Goal: Find specific page/section: Find specific page/section

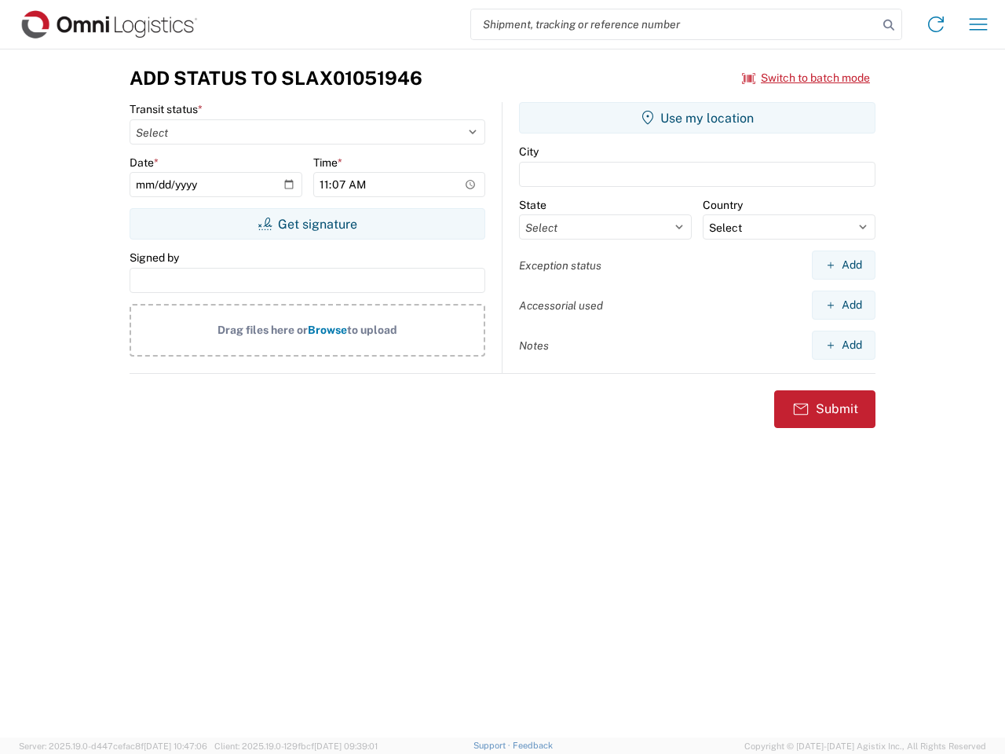
click at [675, 24] on input "search" at bounding box center [674, 24] width 407 height 30
click at [889, 25] on icon at bounding box center [889, 25] width 22 height 22
click at [936, 24] on icon at bounding box center [936, 24] width 25 height 25
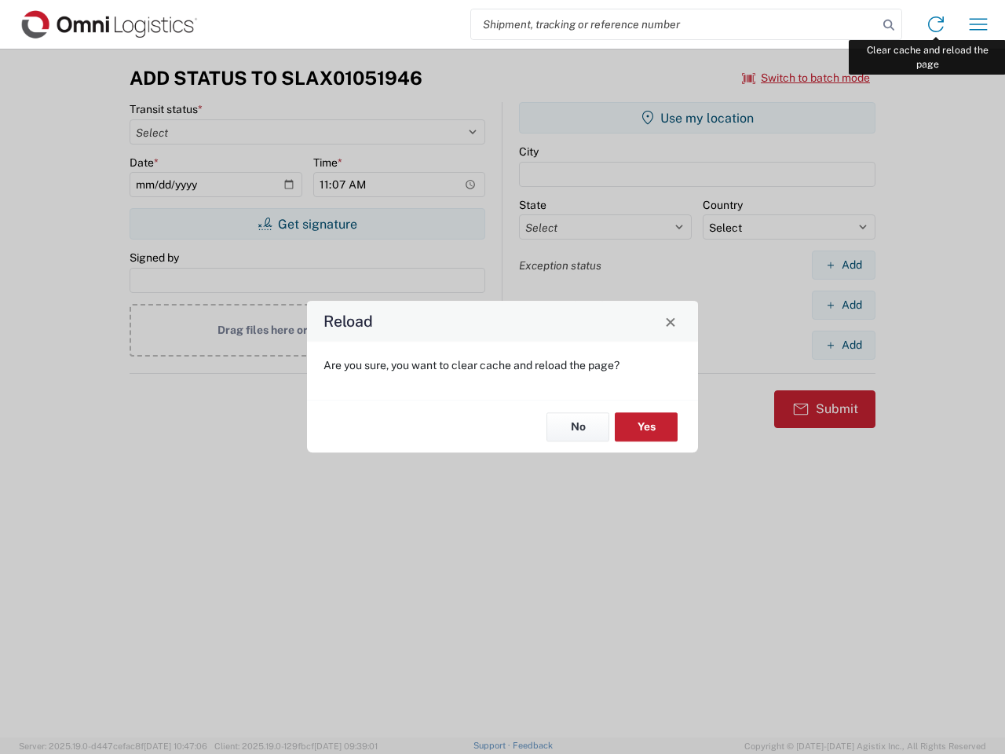
click at [979, 24] on div "Reload Are you sure, you want to clear cache and reload the page? No Yes" at bounding box center [502, 377] width 1005 height 754
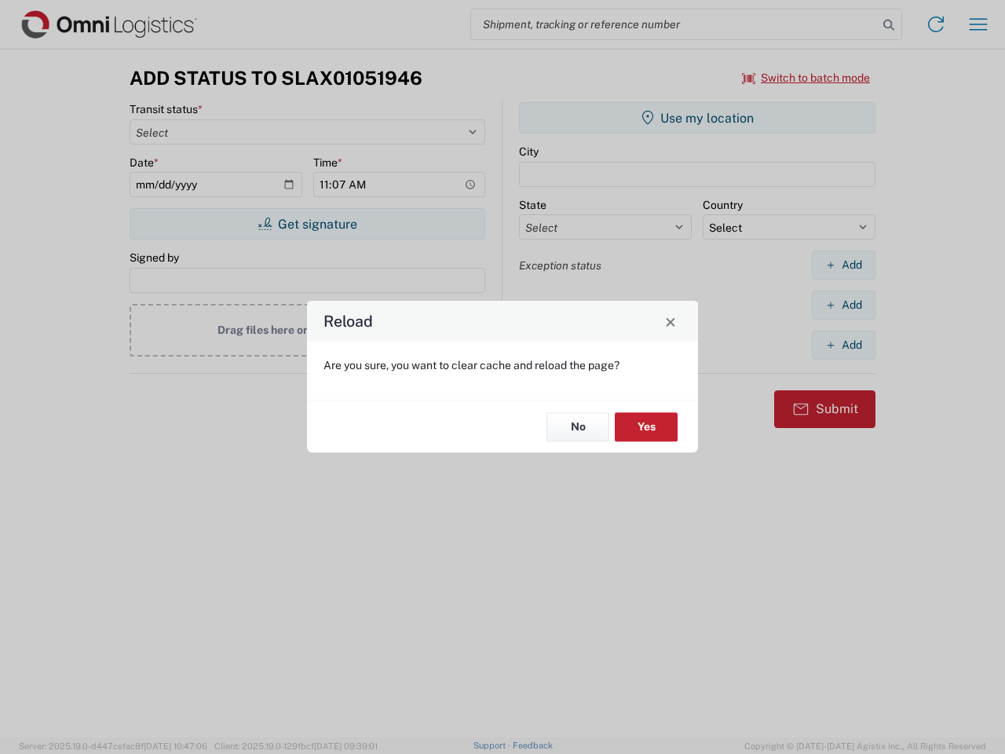
click at [807, 78] on div "Reload Are you sure, you want to clear cache and reload the page? No Yes" at bounding box center [502, 377] width 1005 height 754
click at [307, 224] on div "Reload Are you sure, you want to clear cache and reload the page? No Yes" at bounding box center [502, 377] width 1005 height 754
click at [697, 118] on div "Reload Are you sure, you want to clear cache and reload the page? No Yes" at bounding box center [502, 377] width 1005 height 754
click at [843, 265] on div "Reload Are you sure, you want to clear cache and reload the page? No Yes" at bounding box center [502, 377] width 1005 height 754
click at [843, 305] on div "Reload Are you sure, you want to clear cache and reload the page? No Yes" at bounding box center [502, 377] width 1005 height 754
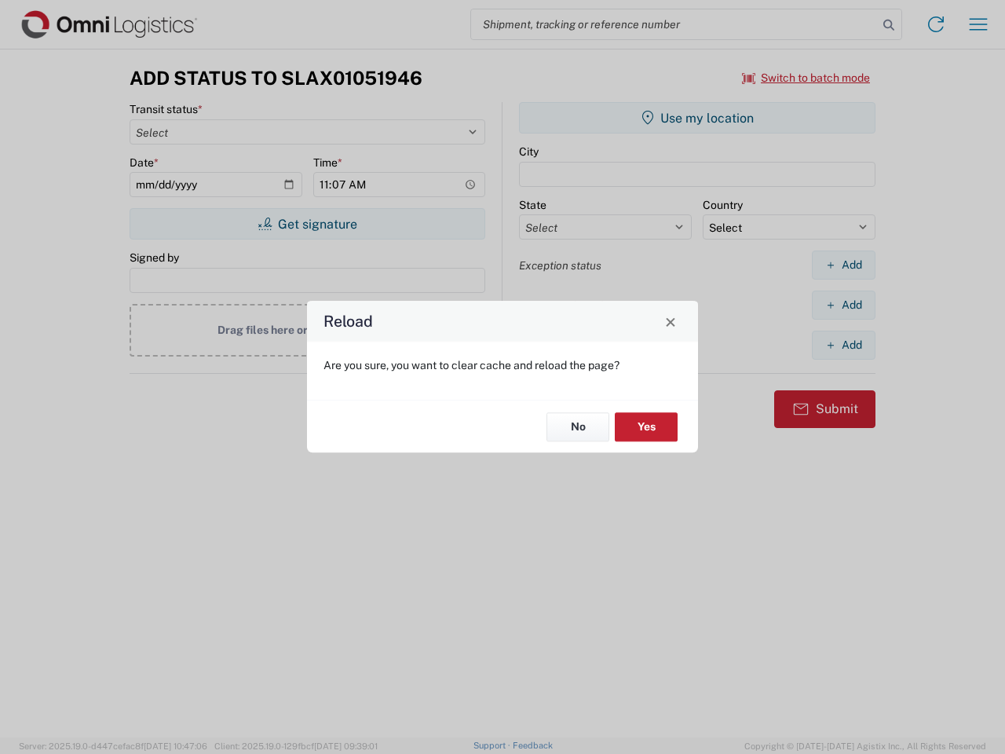
click at [843, 345] on div "Reload Are you sure, you want to clear cache and reload the page? No Yes" at bounding box center [502, 377] width 1005 height 754
